Goal: Transaction & Acquisition: Book appointment/travel/reservation

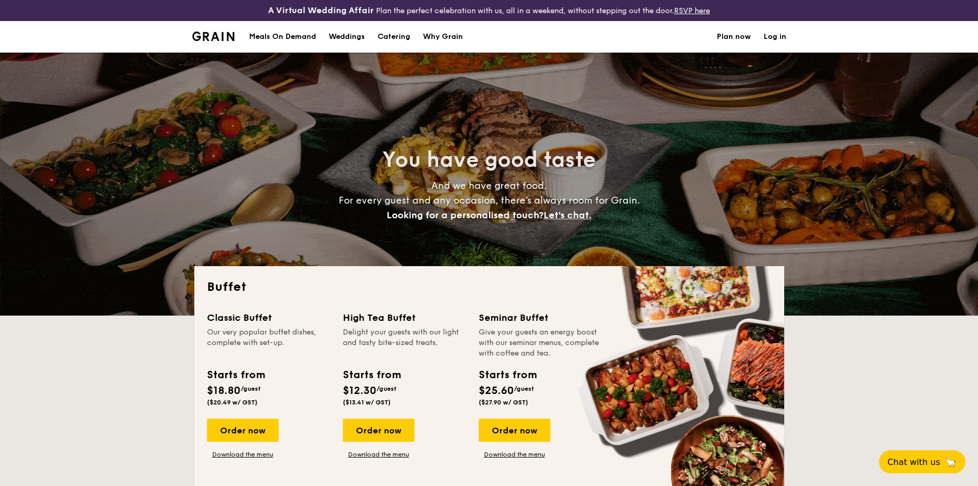
select select
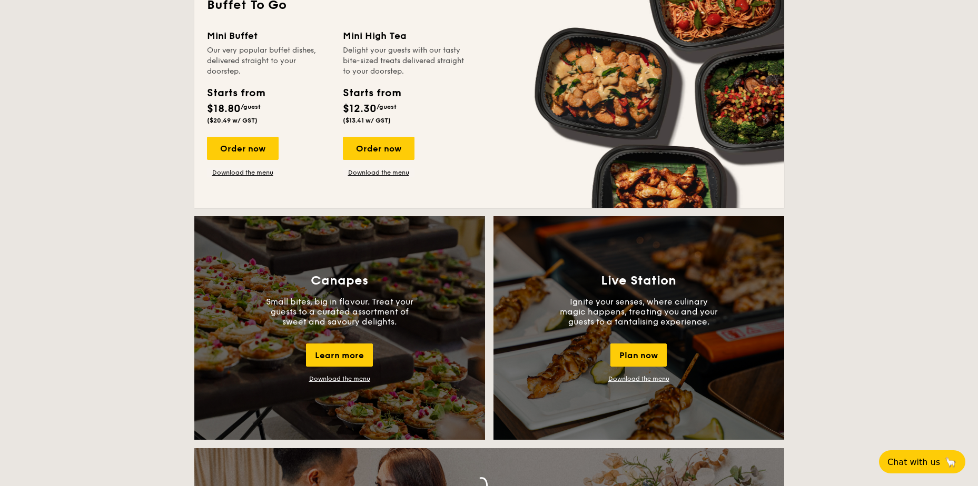
scroll to position [526, 0]
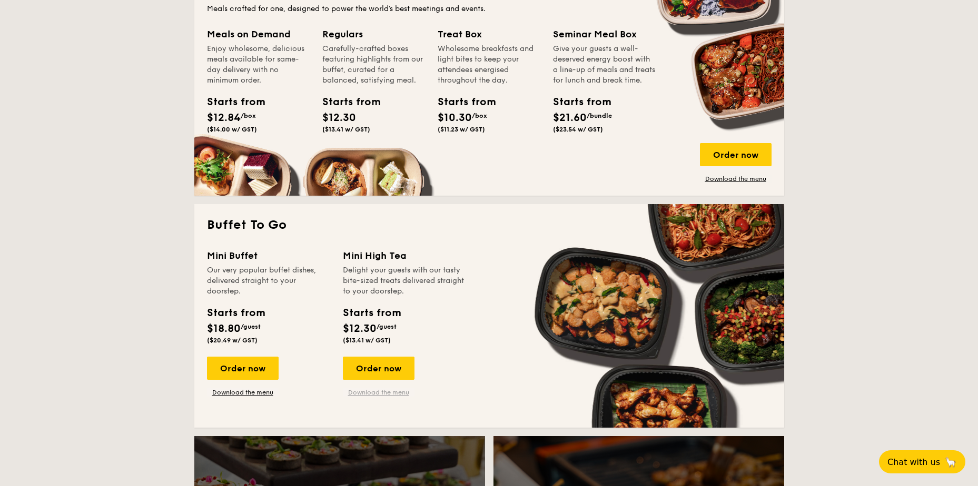
click at [373, 395] on link "Download the menu" at bounding box center [379, 393] width 72 height 8
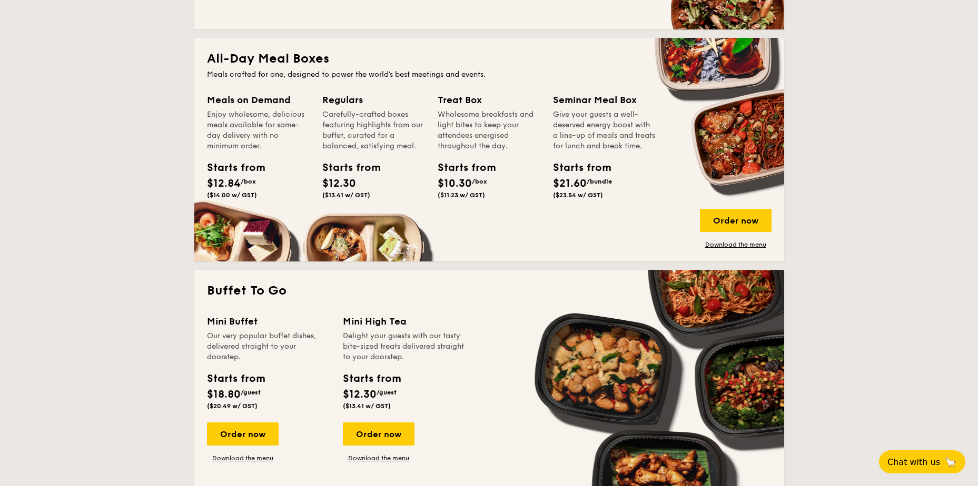
scroll to position [421, 0]
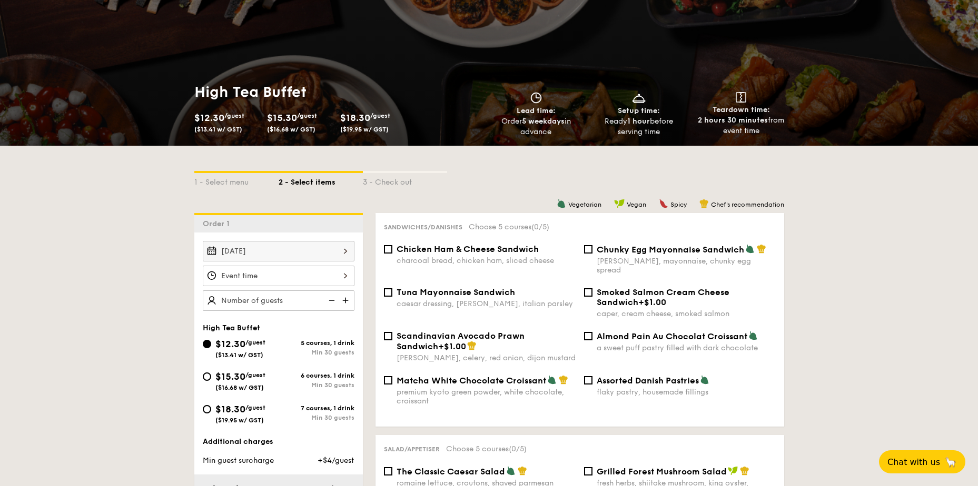
scroll to position [158, 0]
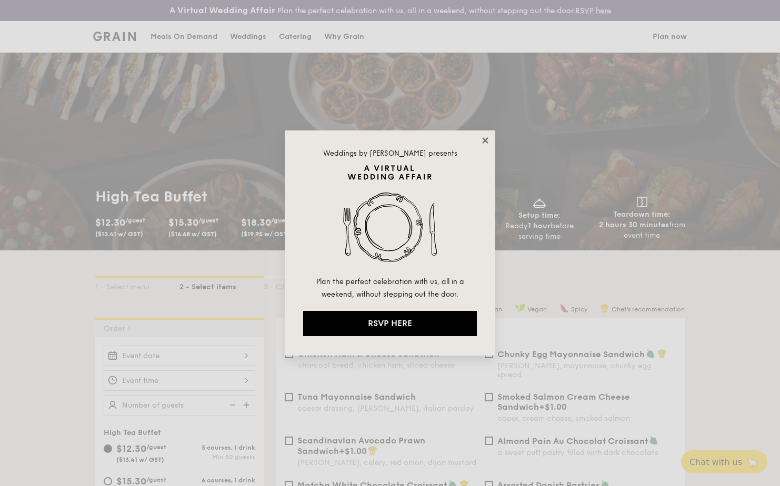
click at [483, 140] on icon at bounding box center [485, 140] width 9 height 9
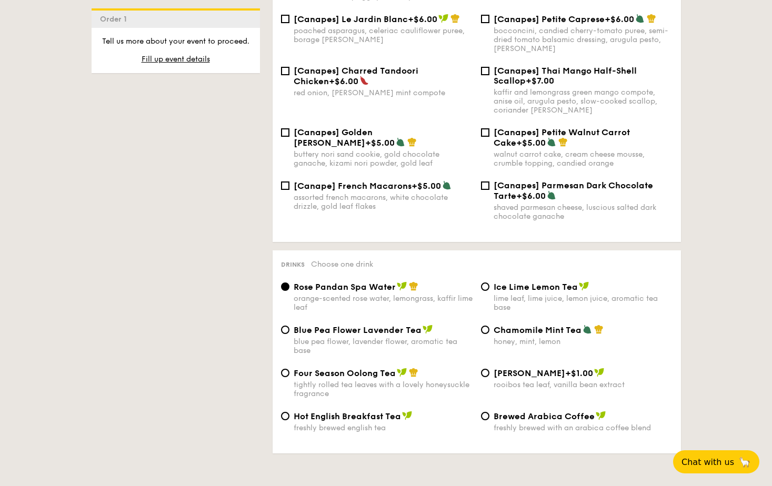
scroll to position [1685, 0]
